Goal: Task Accomplishment & Management: Use online tool/utility

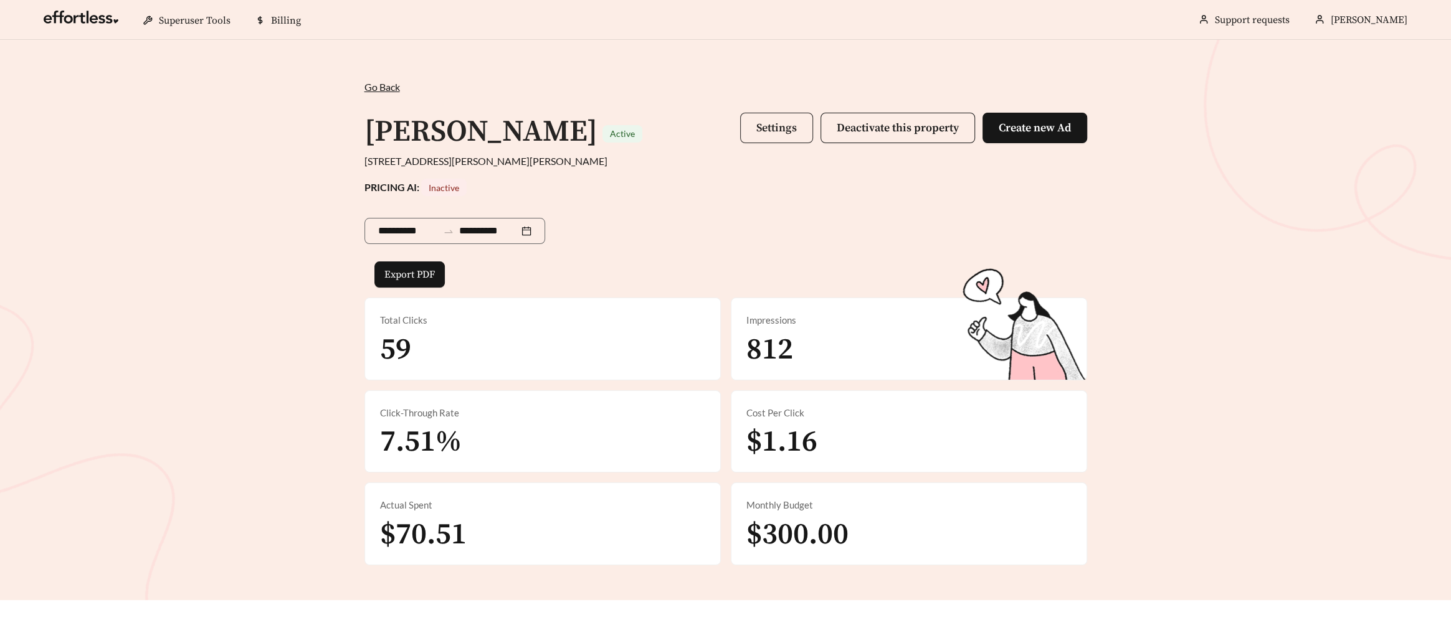
click at [799, 128] on button "Settings" at bounding box center [776, 128] width 73 height 31
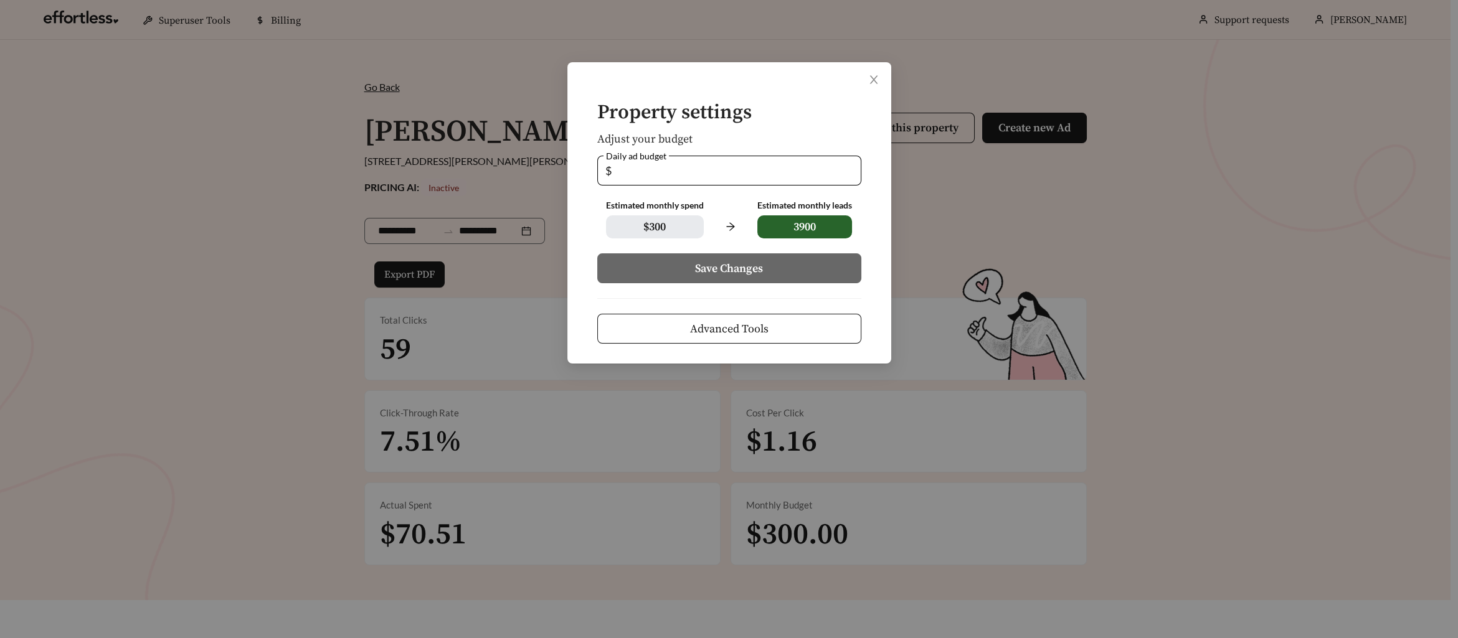
click at [793, 326] on button "Advanced Tools" at bounding box center [729, 329] width 264 height 30
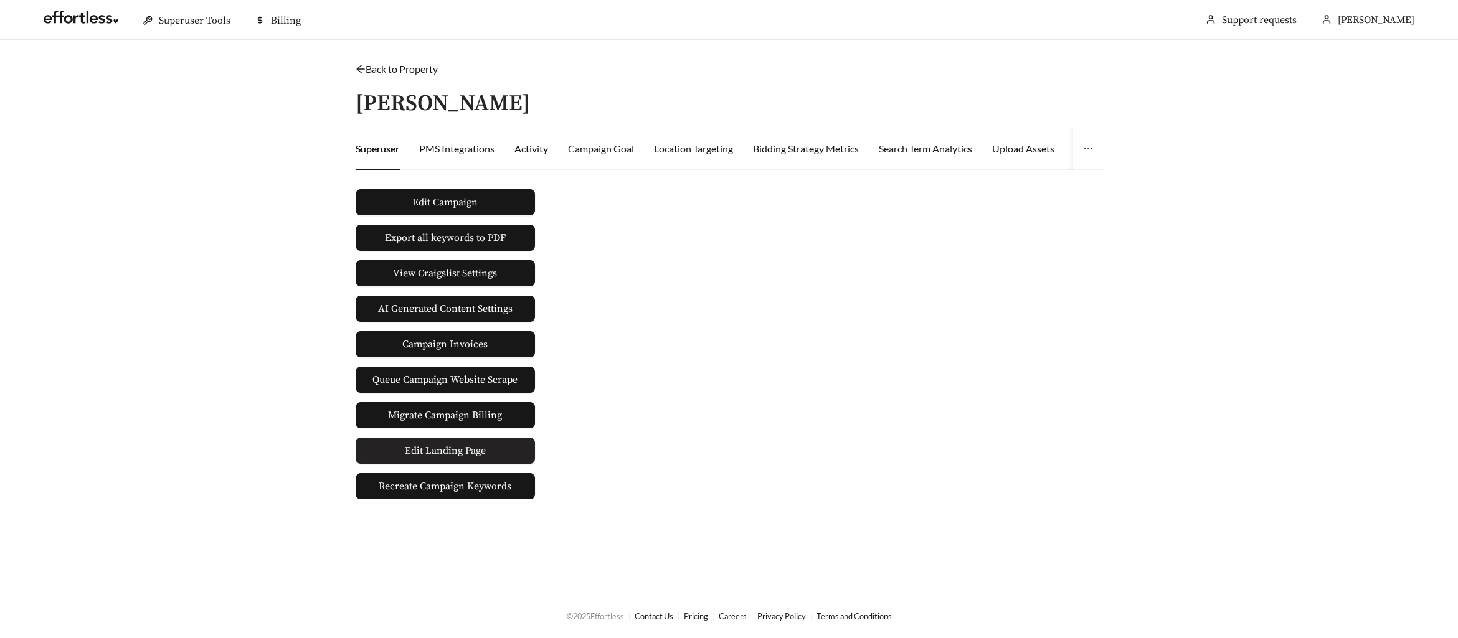
click at [498, 444] on link "Edit Landing Page" at bounding box center [445, 451] width 179 height 26
click at [471, 451] on span "Edit Landing Page" at bounding box center [445, 450] width 81 height 25
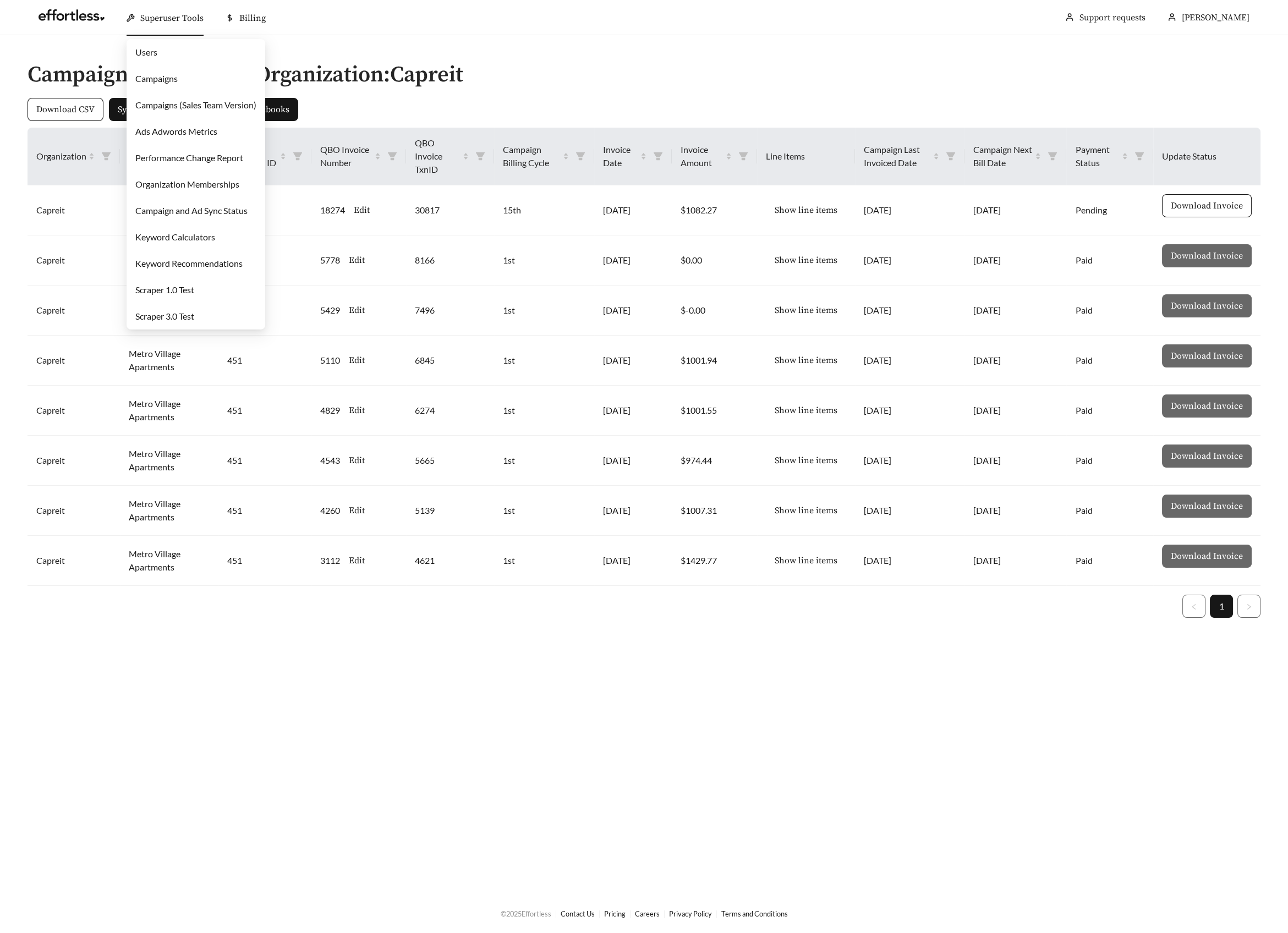
click at [161, 73] on link "Campaigns" at bounding box center [156, 79] width 42 height 11
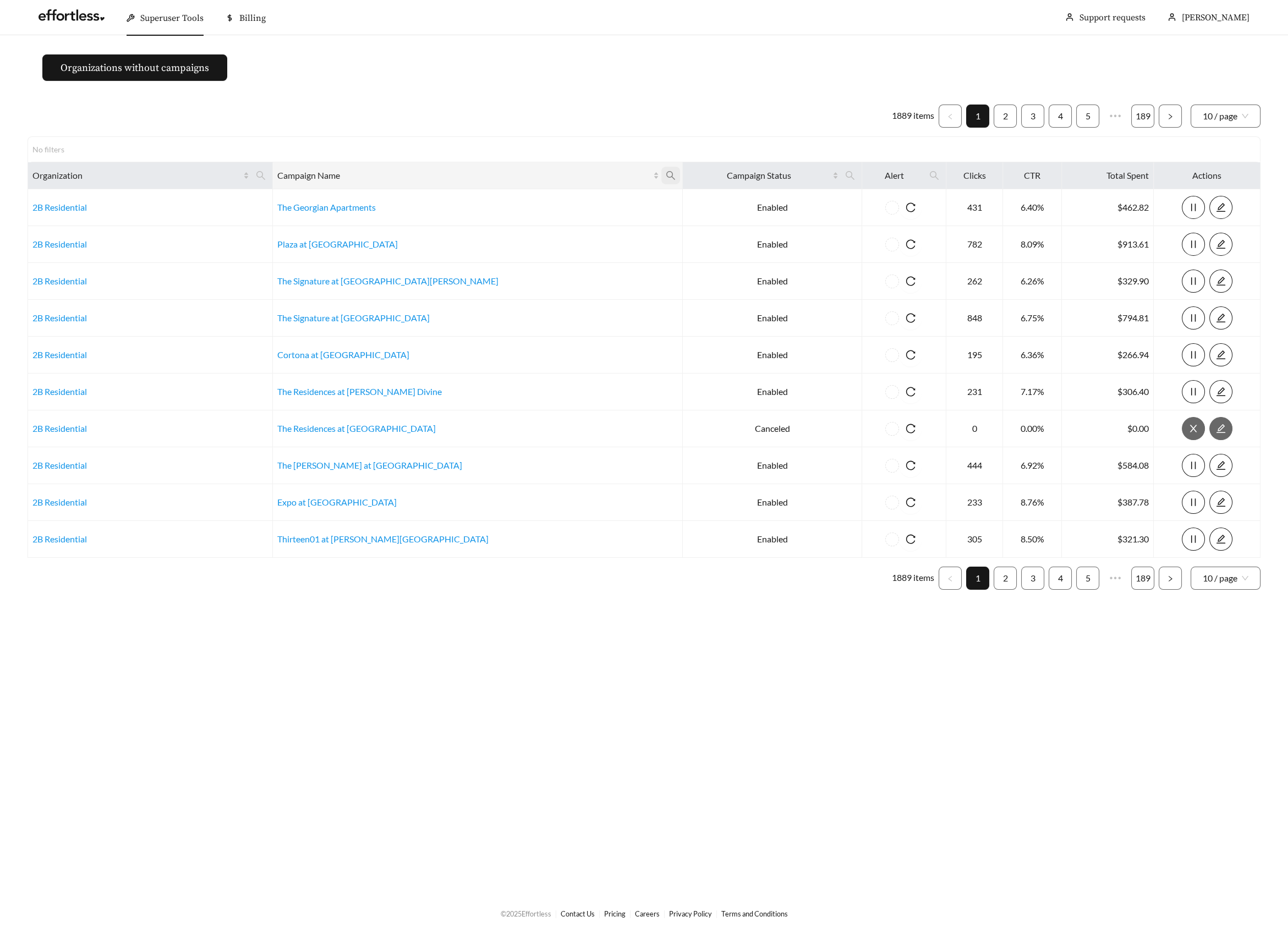
click at [666, 176] on icon "search" at bounding box center [671, 175] width 10 height 10
click at [489, 201] on input "text" at bounding box center [511, 202] width 112 height 23
type input "*****"
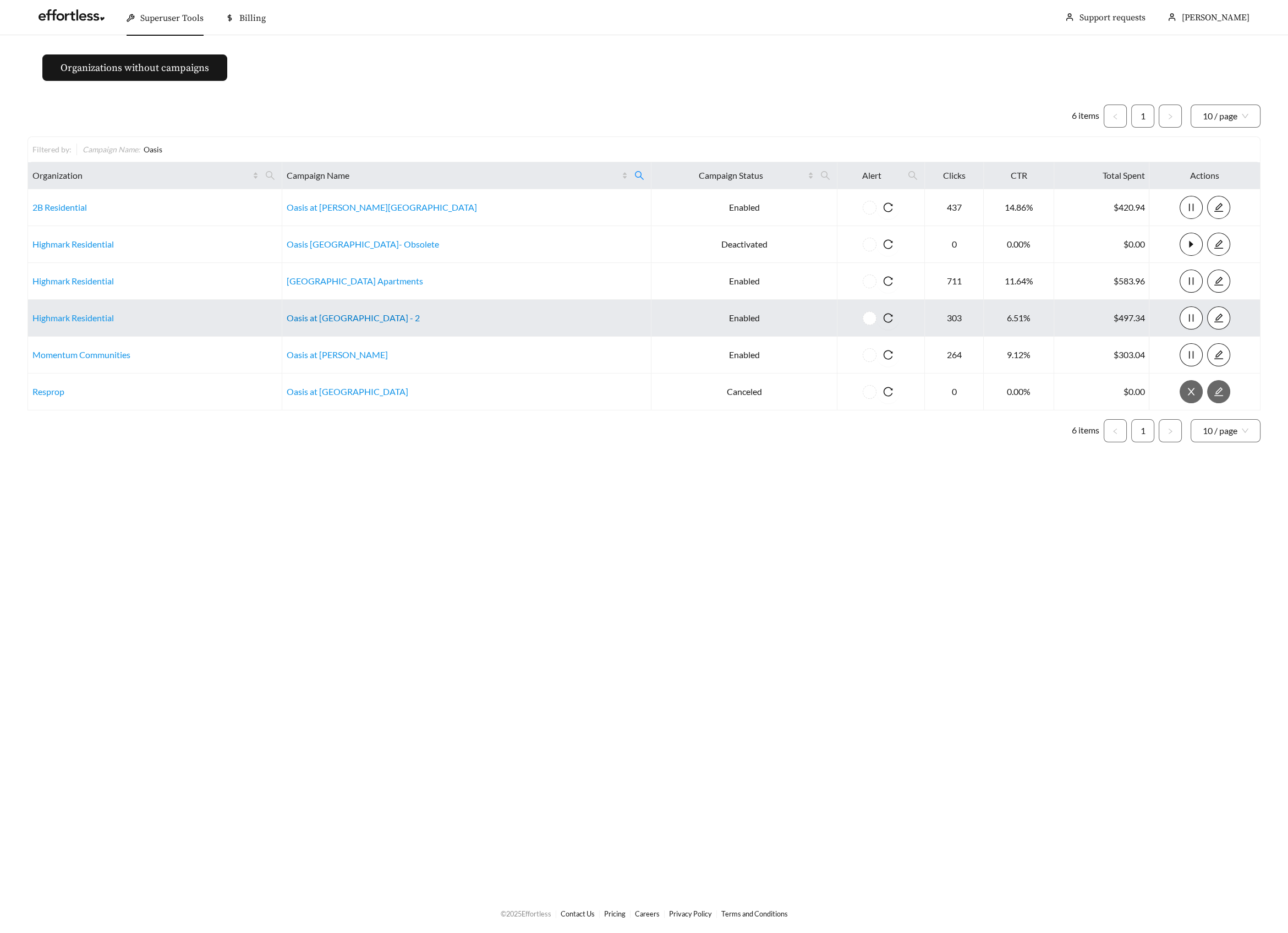
click at [362, 319] on link "Oasis at Plum Creek - 2" at bounding box center [353, 318] width 133 height 11
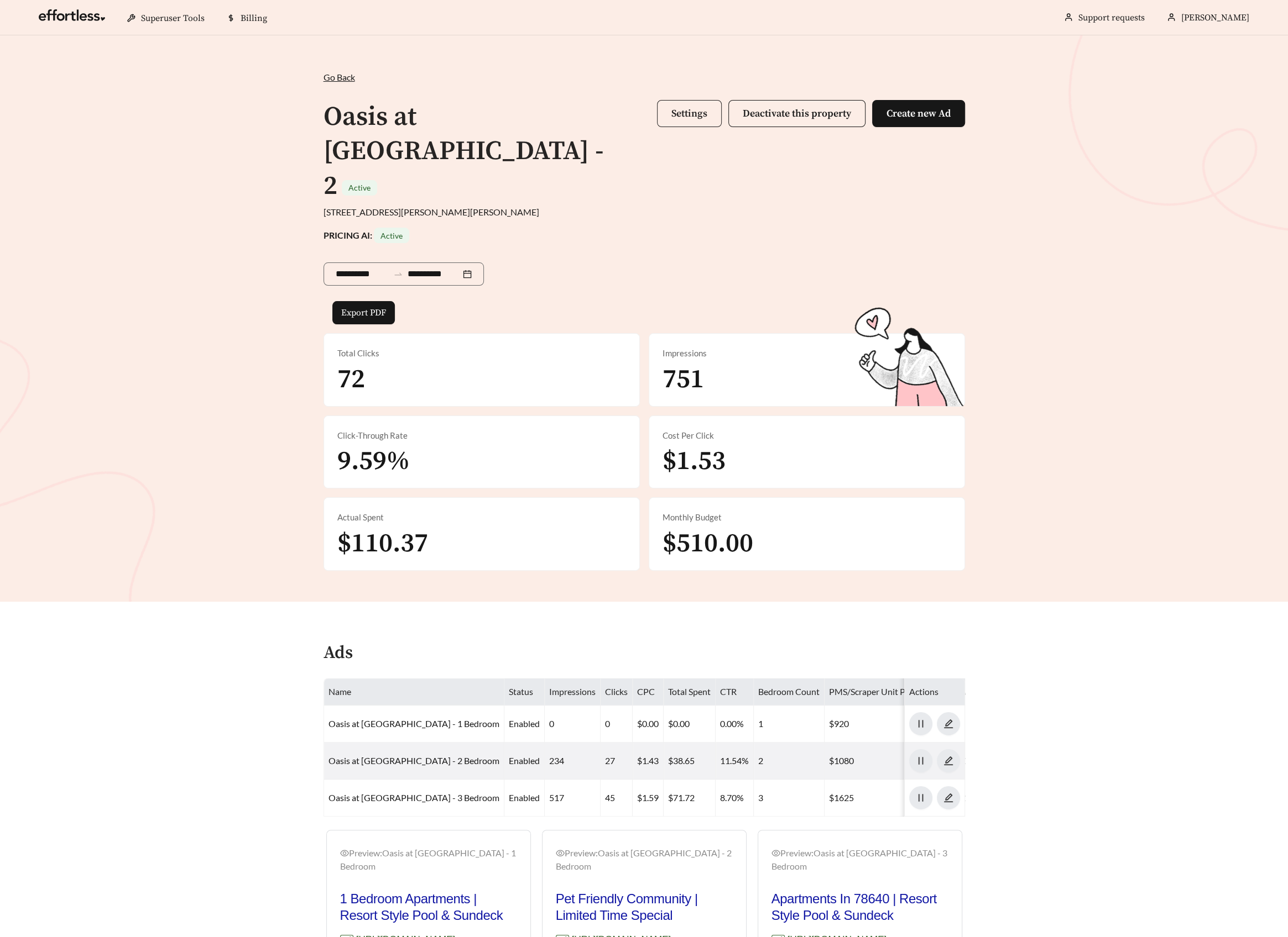
click at [701, 109] on span "Settings" at bounding box center [689, 114] width 36 height 12
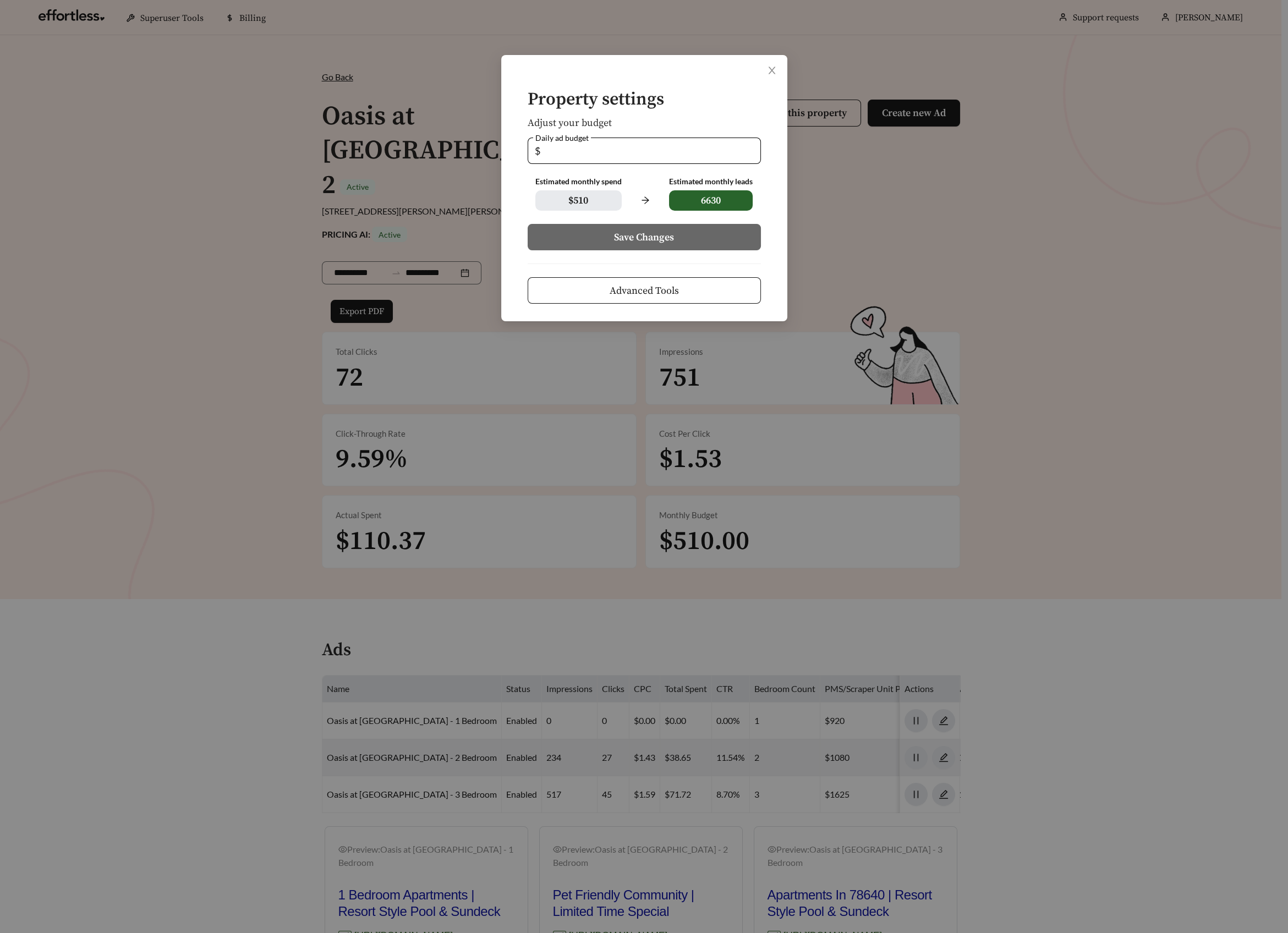
click at [653, 295] on span "Advanced Tools" at bounding box center [644, 291] width 69 height 15
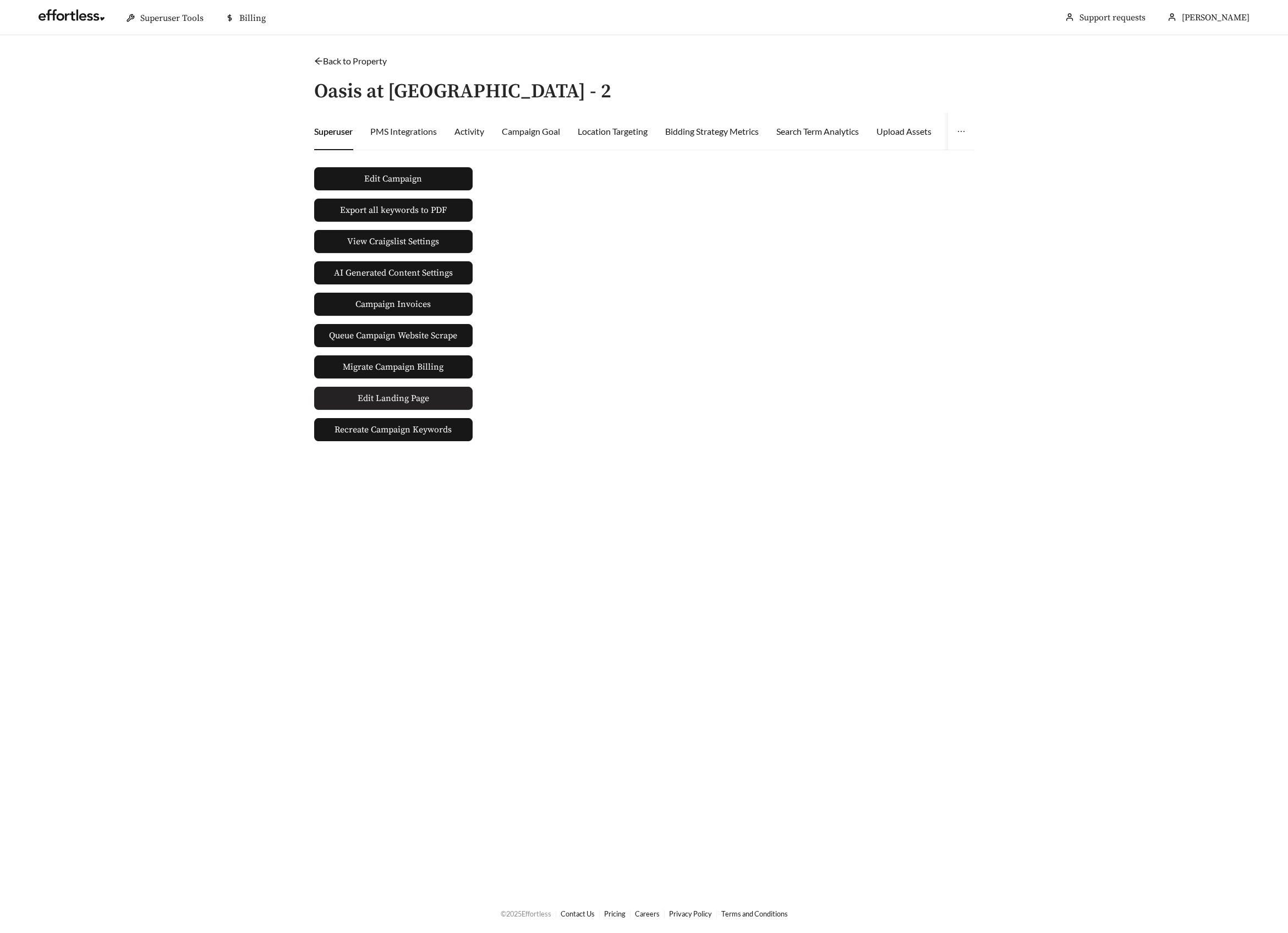
click at [444, 394] on link "Edit Landing Page" at bounding box center [393, 398] width 158 height 23
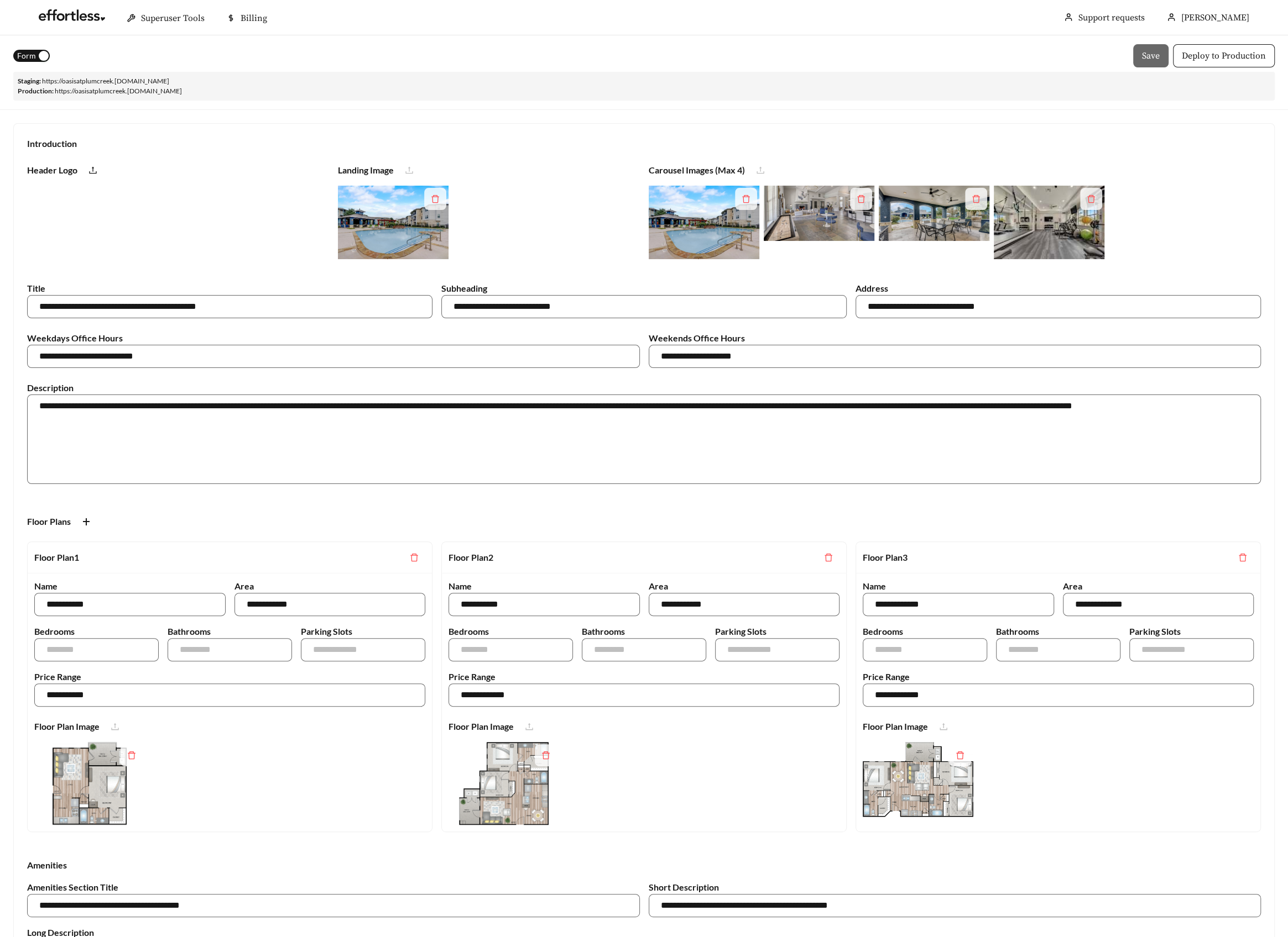
scroll to position [1481, 0]
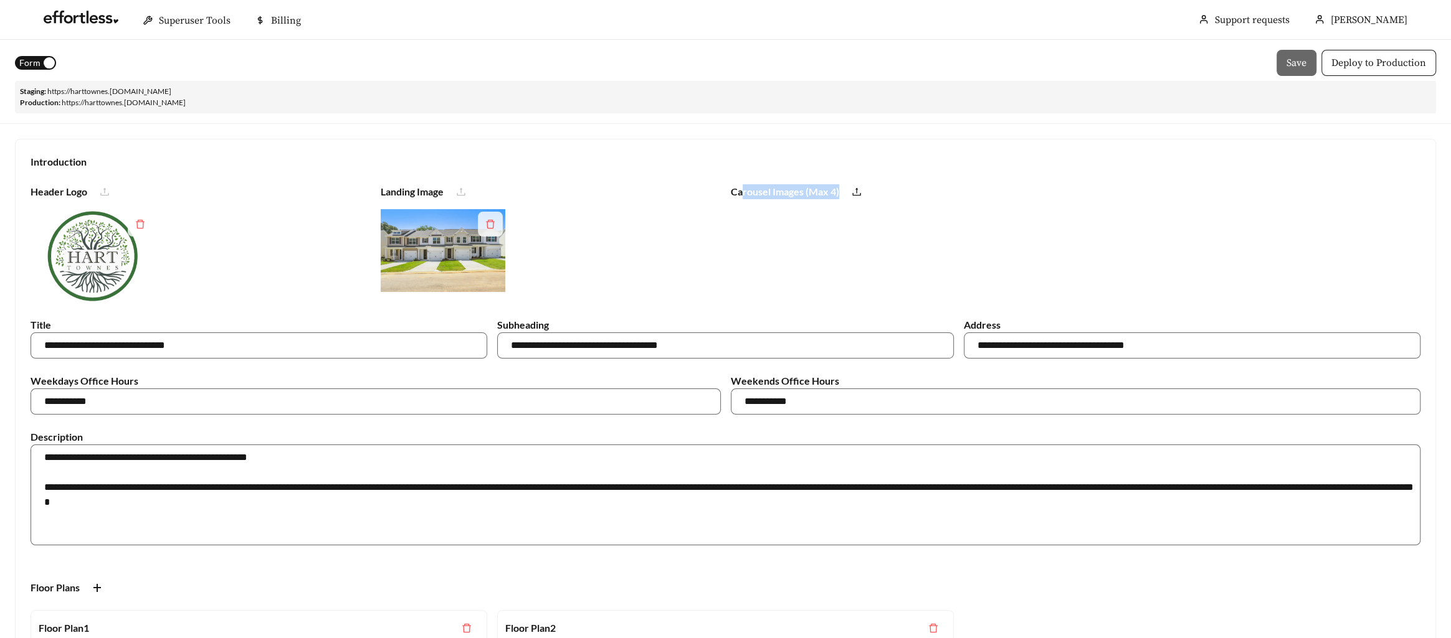
drag, startPoint x: 741, startPoint y: 189, endPoint x: 749, endPoint y: 207, distance: 19.5
click at [749, 207] on div "Carousel Images (Max 4)" at bounding box center [1076, 240] width 700 height 123
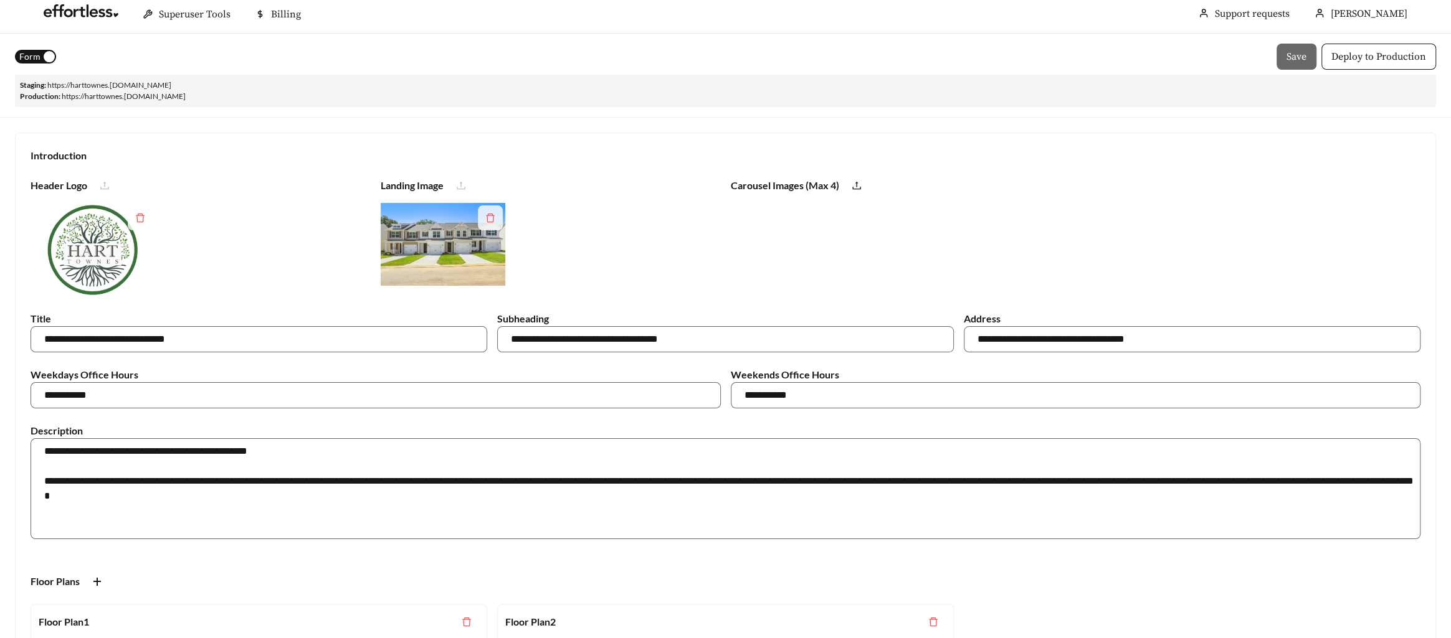
click at [78, 83] on link "https:// harttownes .[DOMAIN_NAME]" at bounding box center [109, 84] width 124 height 9
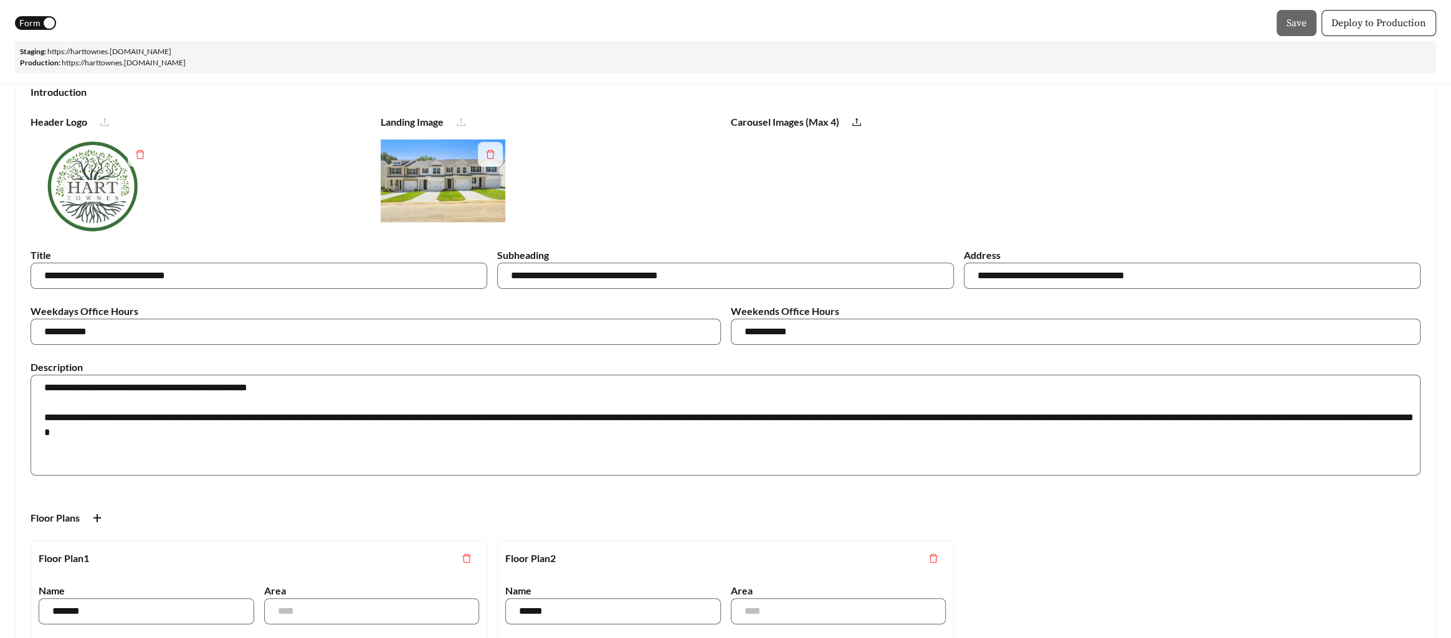
scroll to position [0, 0]
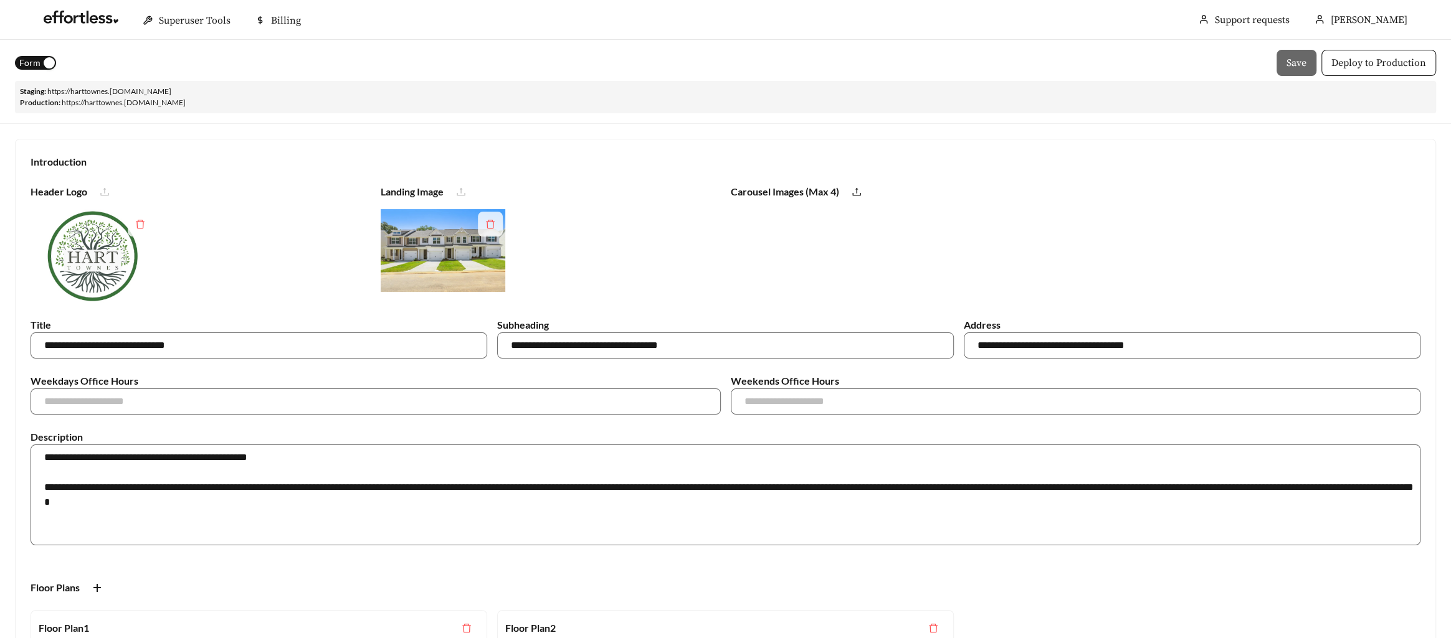
click at [993, 120] on div "Form Save Deploy to Production Staging: https:// harttownes .staging.effortless…" at bounding box center [725, 82] width 1451 height 84
click at [402, 399] on input "text" at bounding box center [376, 402] width 690 height 26
type input "**********"
click at [926, 389] on input "text" at bounding box center [1076, 402] width 690 height 26
paste input "**********"
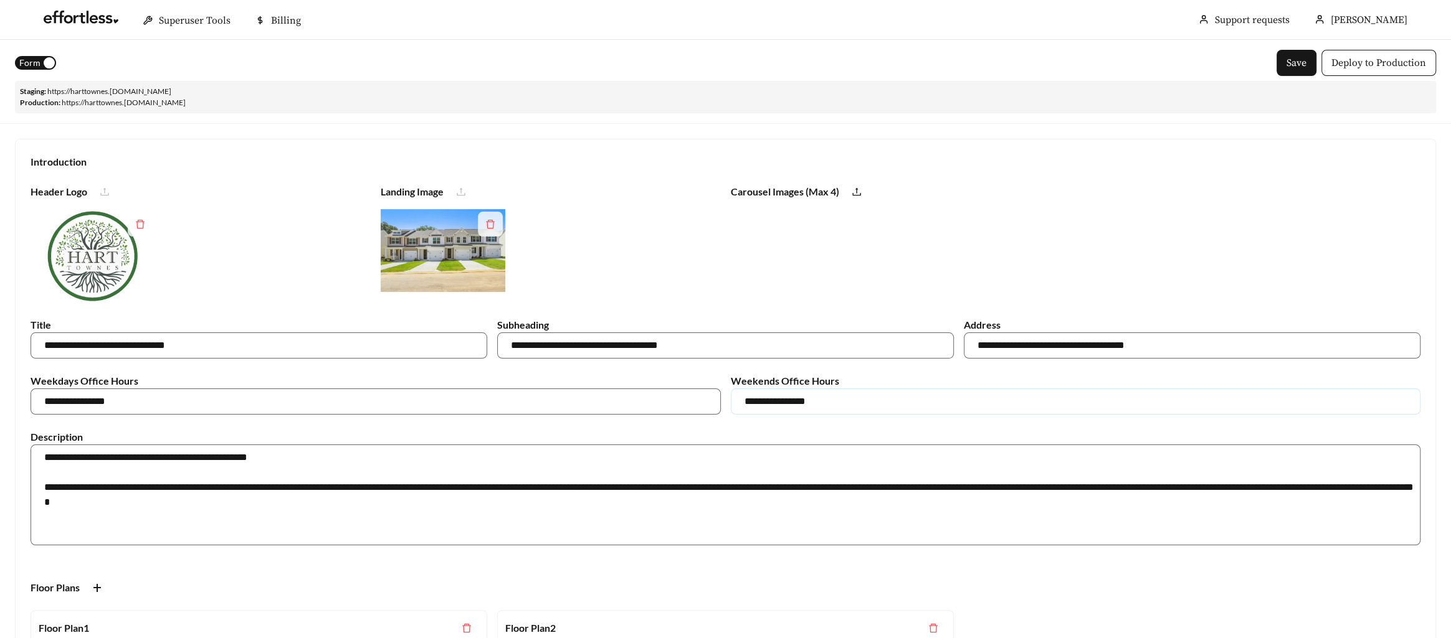
type input "**********"
click at [34, 57] on span "Form" at bounding box center [29, 63] width 21 height 14
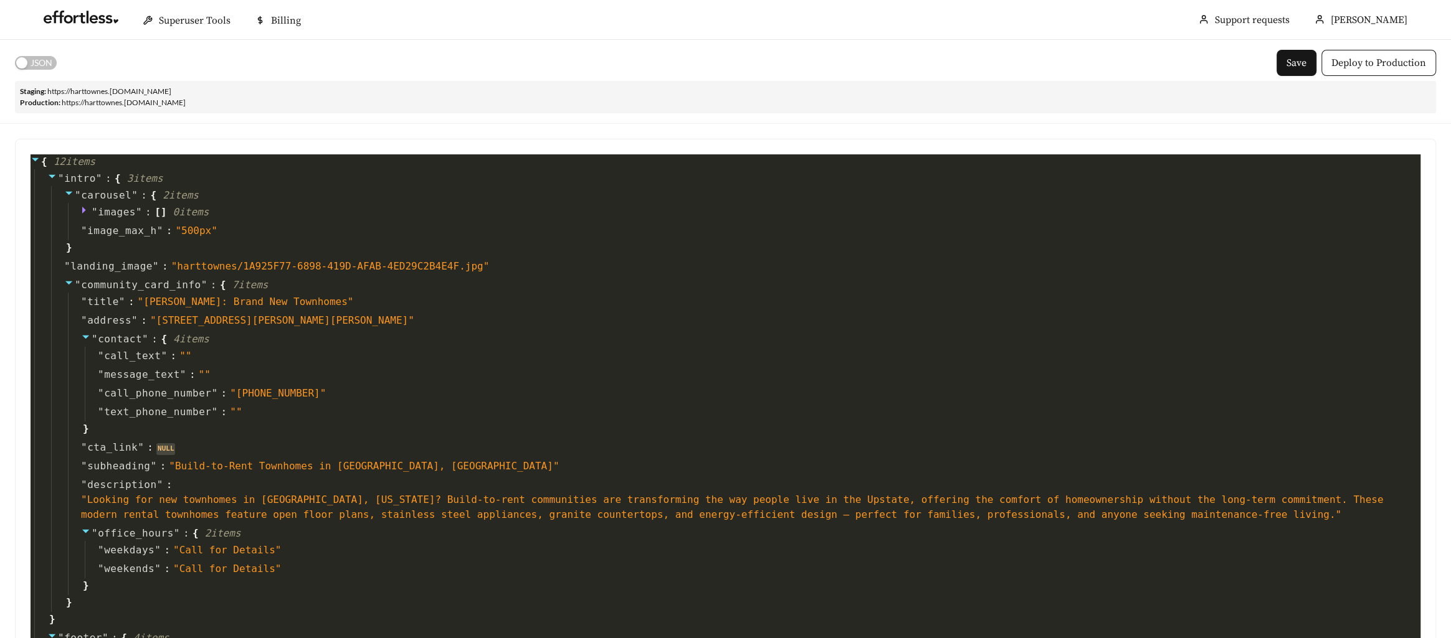
click at [36, 58] on span "JSON" at bounding box center [42, 63] width 22 height 14
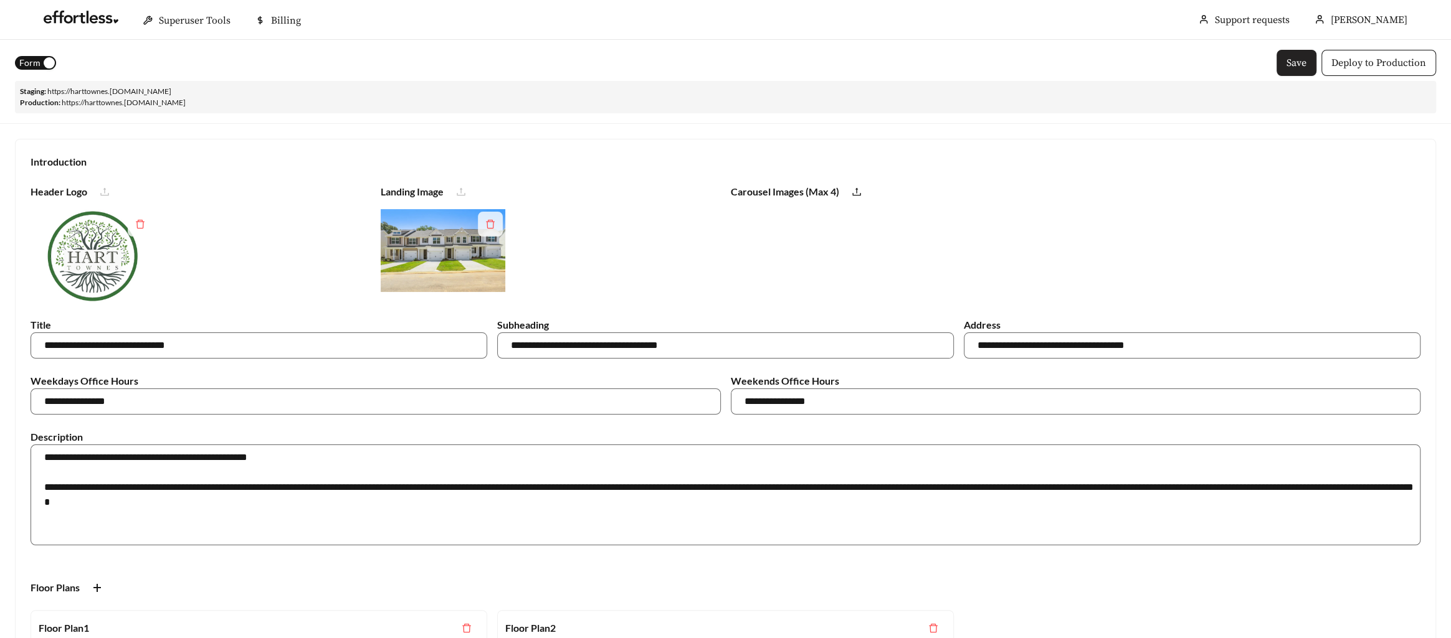
click at [1286, 62] on button "Save" at bounding box center [1296, 63] width 40 height 26
click at [160, 91] on link "https:// harttownes .[DOMAIN_NAME]" at bounding box center [109, 91] width 124 height 9
click at [794, 402] on input "**********" at bounding box center [1076, 402] width 690 height 26
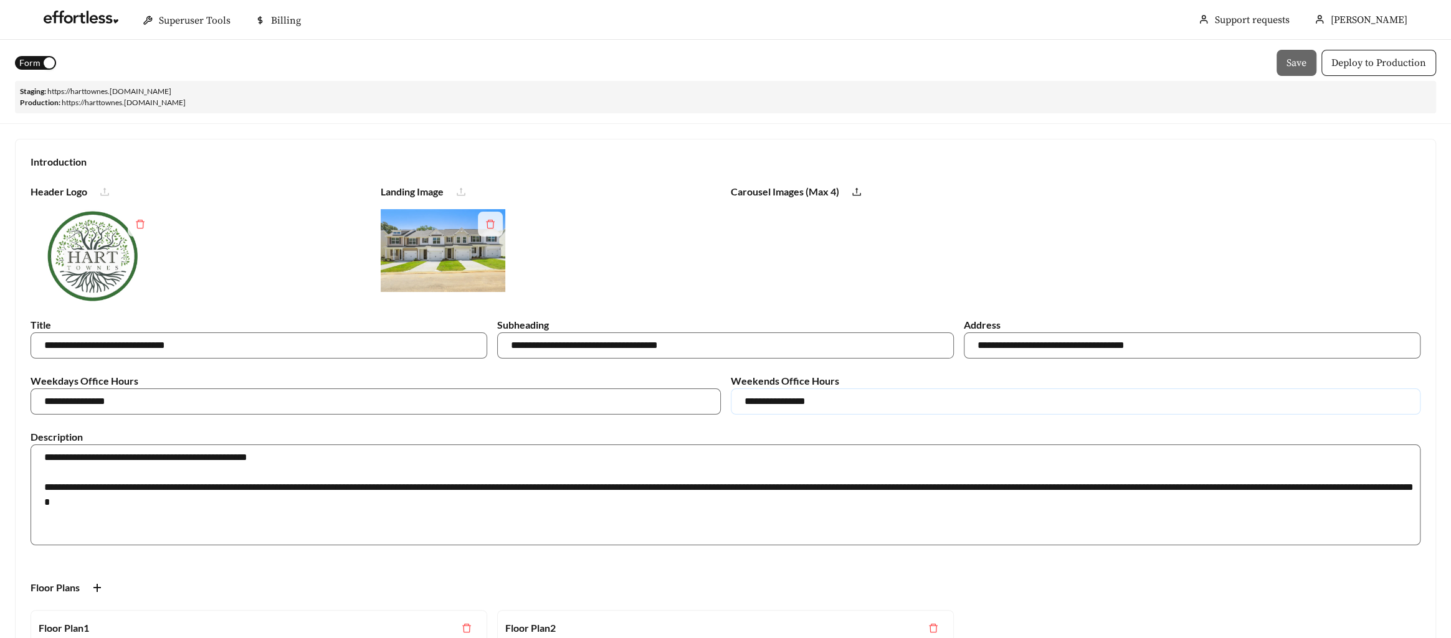
click at [794, 402] on input "**********" at bounding box center [1076, 402] width 690 height 26
click at [1272, 57] on div "Form Save Deploy to Production" at bounding box center [725, 63] width 1421 height 26
click at [1282, 55] on button "Save" at bounding box center [1296, 63] width 40 height 26
click at [119, 92] on link "https:// harttownes .[DOMAIN_NAME]" at bounding box center [109, 91] width 124 height 9
click at [36, 64] on span "Form" at bounding box center [29, 63] width 21 height 14
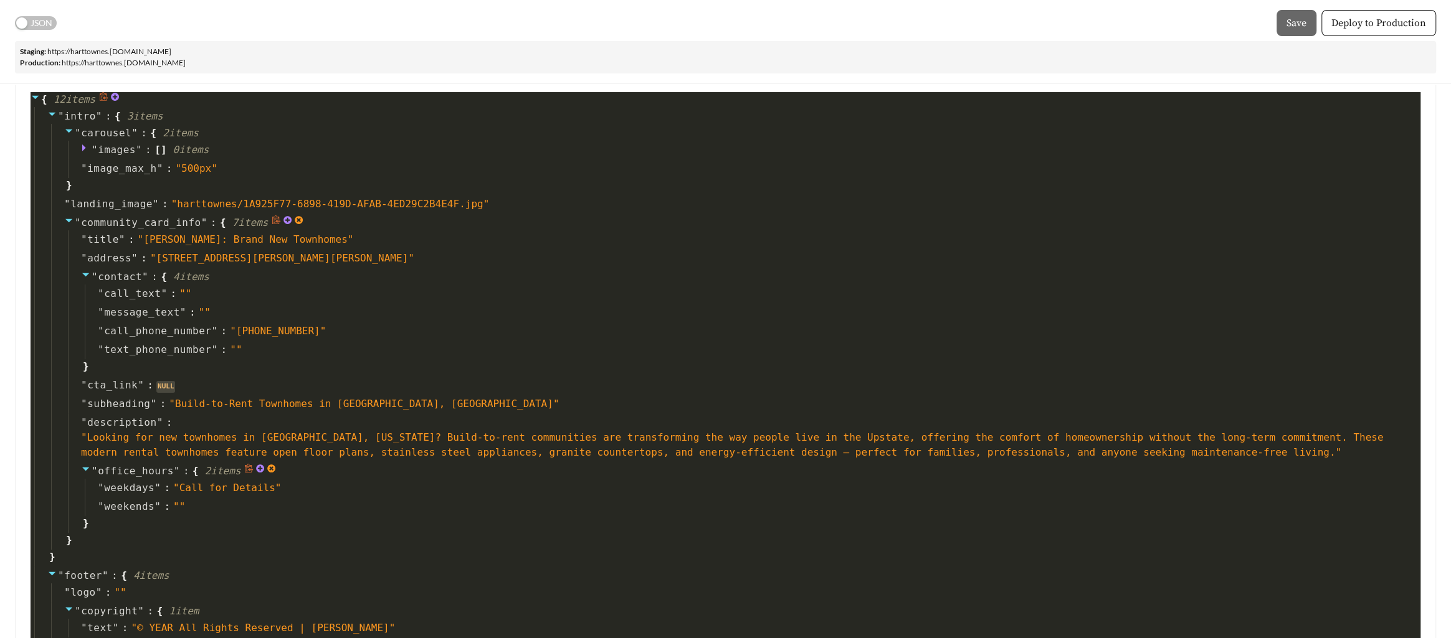
scroll to position [112, 0]
